Goal: Find specific page/section: Find specific page/section

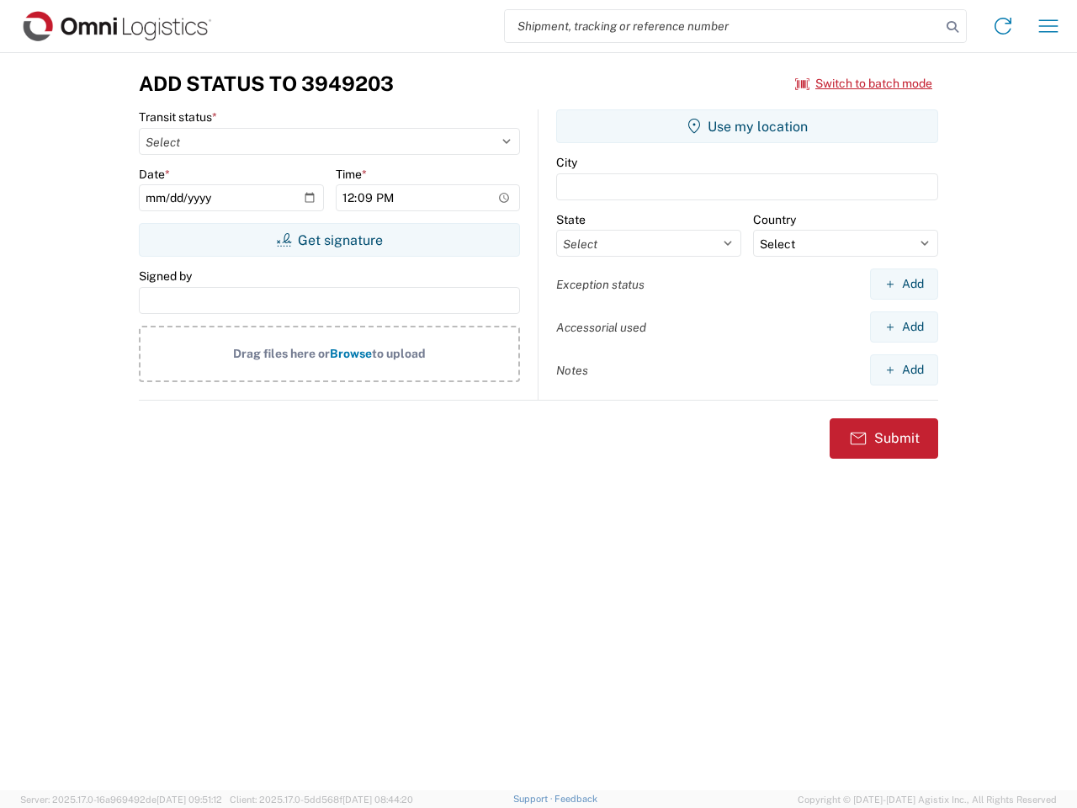
click at [723, 26] on input "search" at bounding box center [723, 26] width 436 height 32
click at [953, 27] on icon at bounding box center [953, 27] width 24 height 24
click at [1003, 26] on icon at bounding box center [1003, 26] width 27 height 27
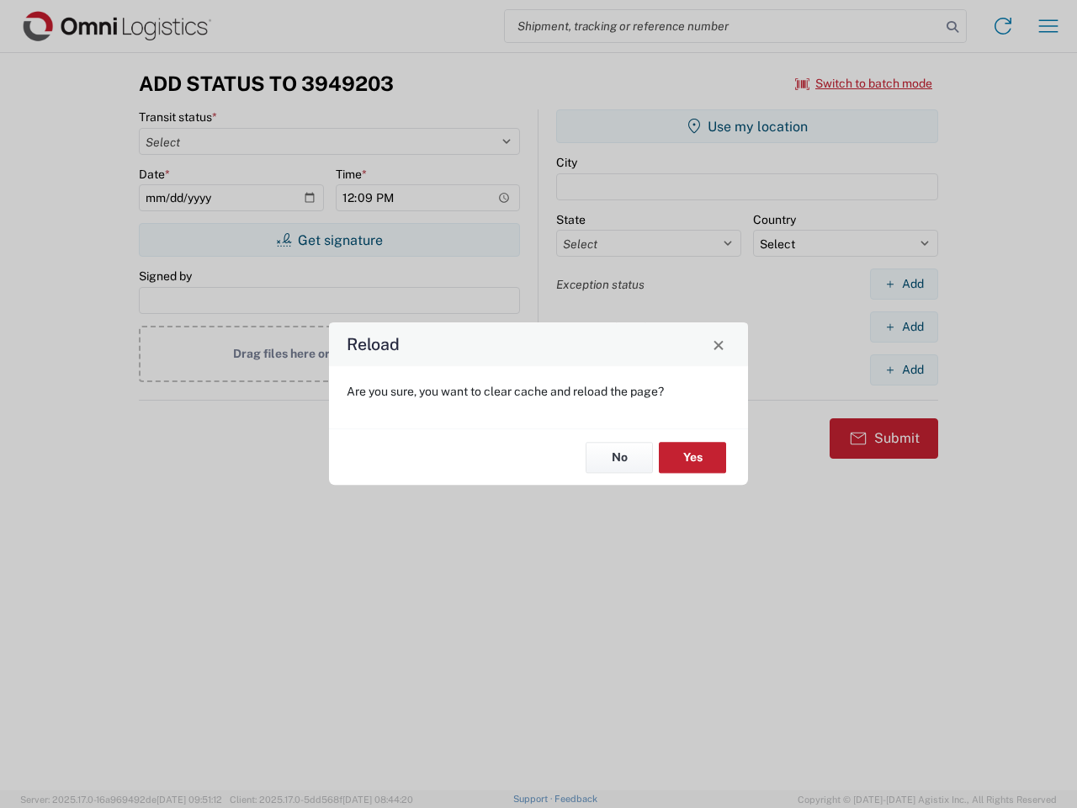
click at [1049, 26] on div "Reload Are you sure, you want to clear cache and reload the page? No Yes" at bounding box center [538, 404] width 1077 height 808
click at [864, 83] on div "Reload Are you sure, you want to clear cache and reload the page? No Yes" at bounding box center [538, 404] width 1077 height 808
click at [329, 240] on div "Reload Are you sure, you want to clear cache and reload the page? No Yes" at bounding box center [538, 404] width 1077 height 808
click at [747, 126] on div "Reload Are you sure, you want to clear cache and reload the page? No Yes" at bounding box center [538, 404] width 1077 height 808
click at [904, 284] on div "Reload Are you sure, you want to clear cache and reload the page? No Yes" at bounding box center [538, 404] width 1077 height 808
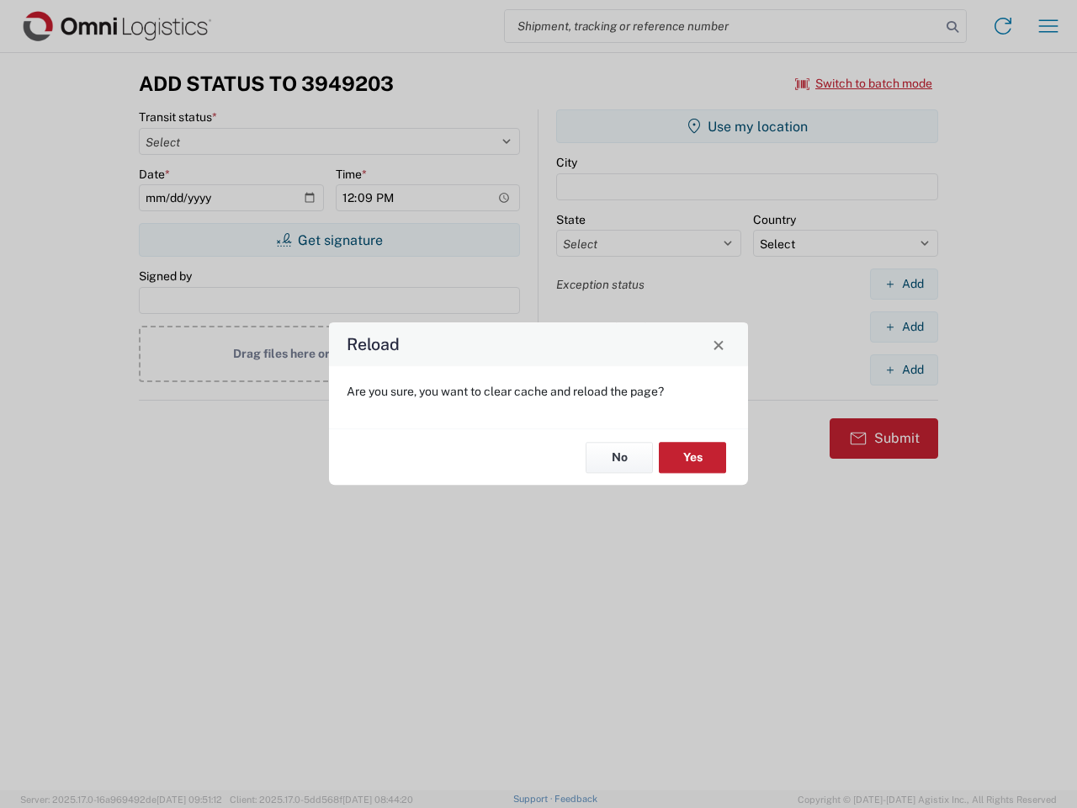
click at [904, 327] on div "Reload Are you sure, you want to clear cache and reload the page? No Yes" at bounding box center [538, 404] width 1077 height 808
click at [904, 369] on div "Reload Are you sure, you want to clear cache and reload the page? No Yes" at bounding box center [538, 404] width 1077 height 808
